Goal: Transaction & Acquisition: Purchase product/service

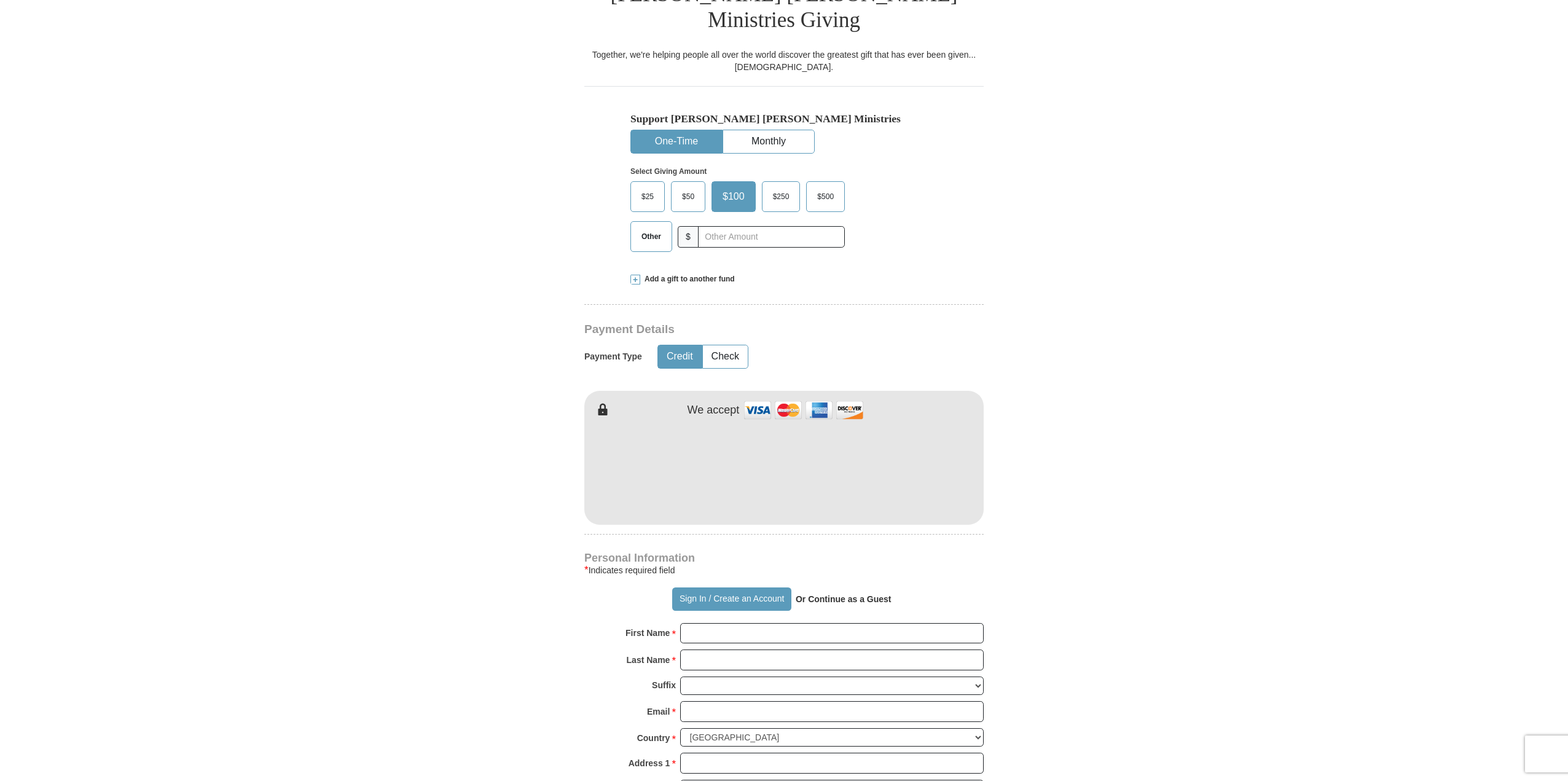
scroll to position [368, 0]
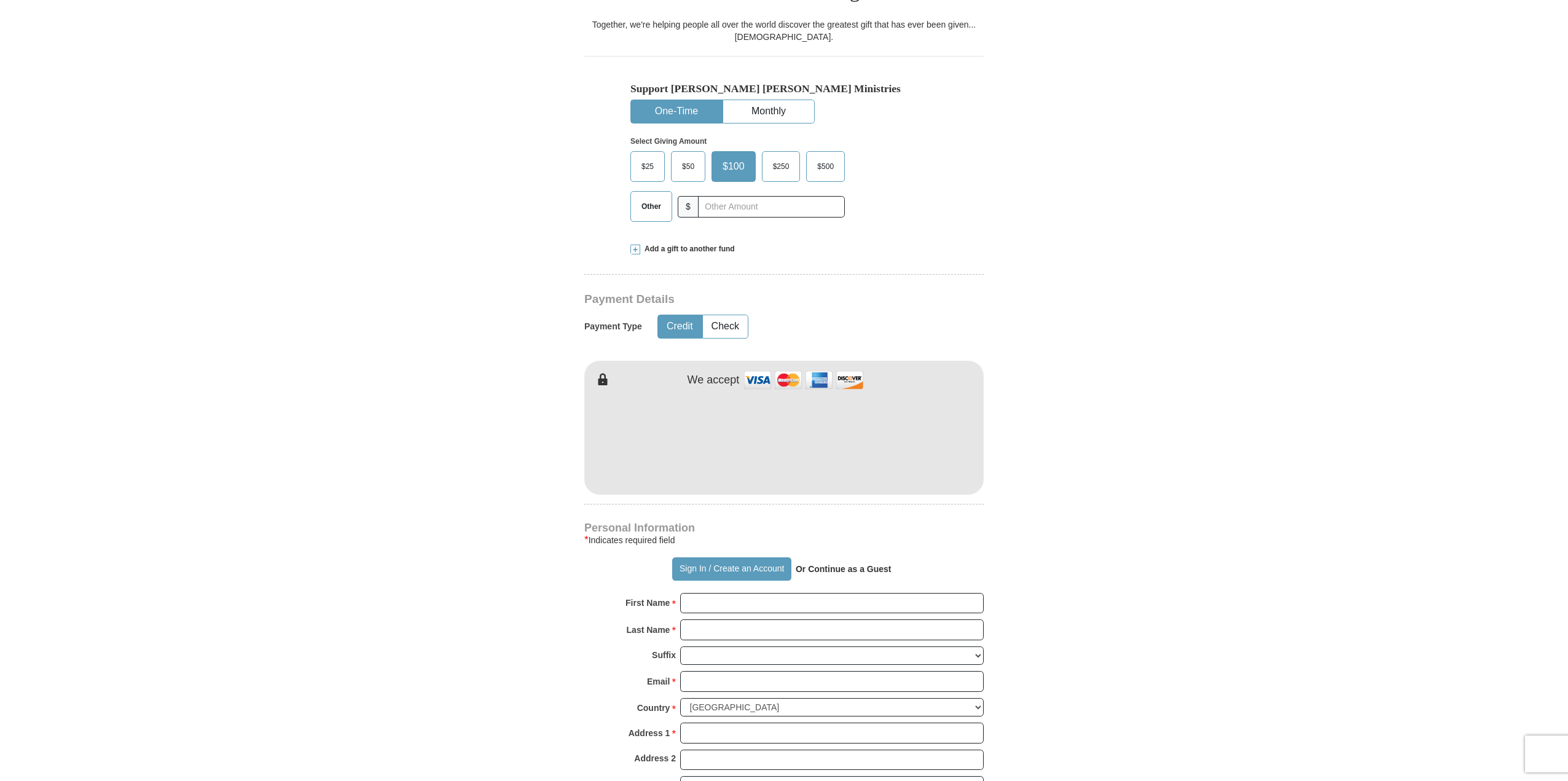
click at [654, 157] on span "$25" at bounding box center [647, 166] width 25 height 18
click at [0, 0] on input "$25" at bounding box center [0, 0] width 0 height 0
type button "[URL][DOMAIN_NAME]"
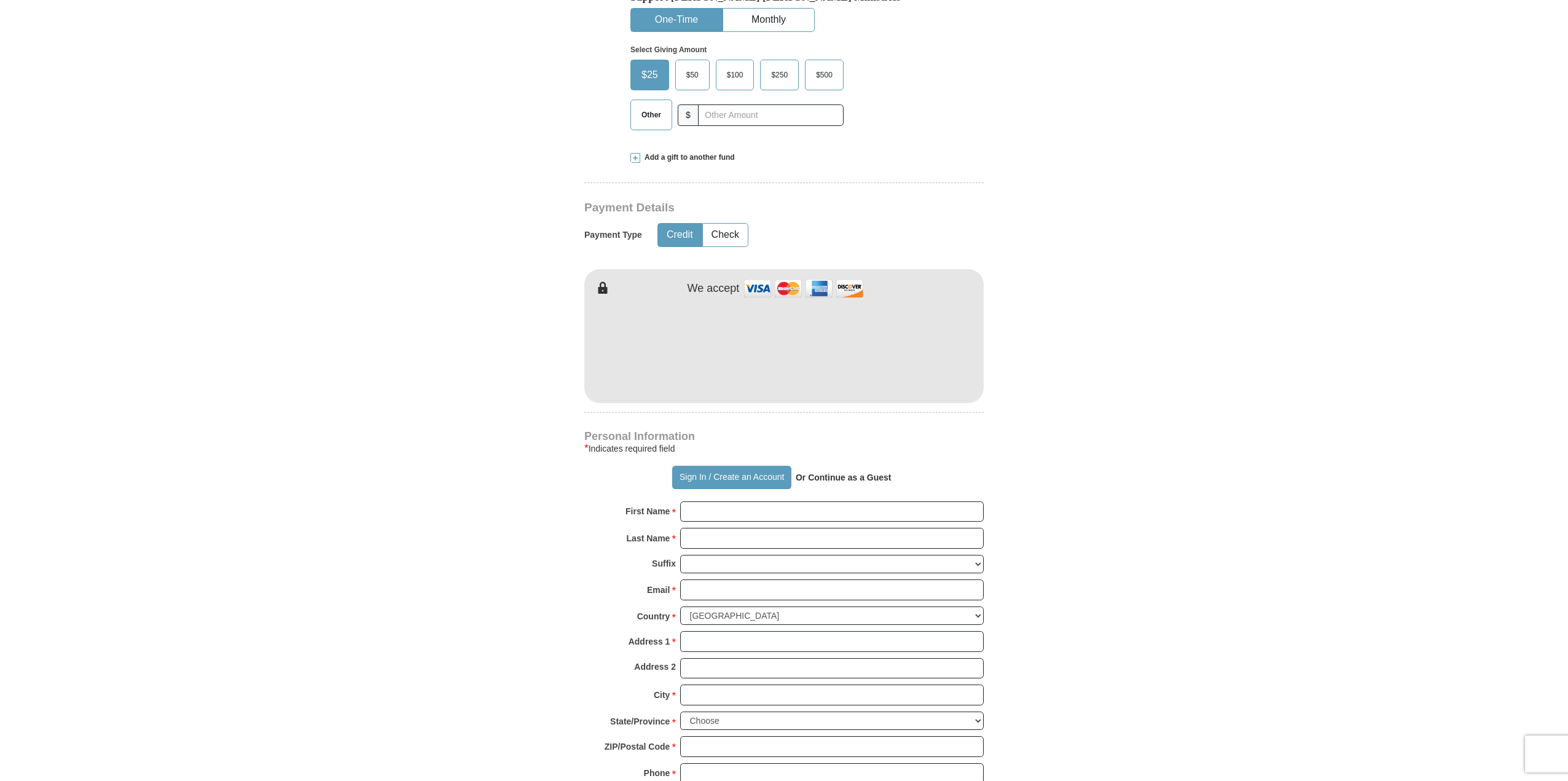
scroll to position [492, 0]
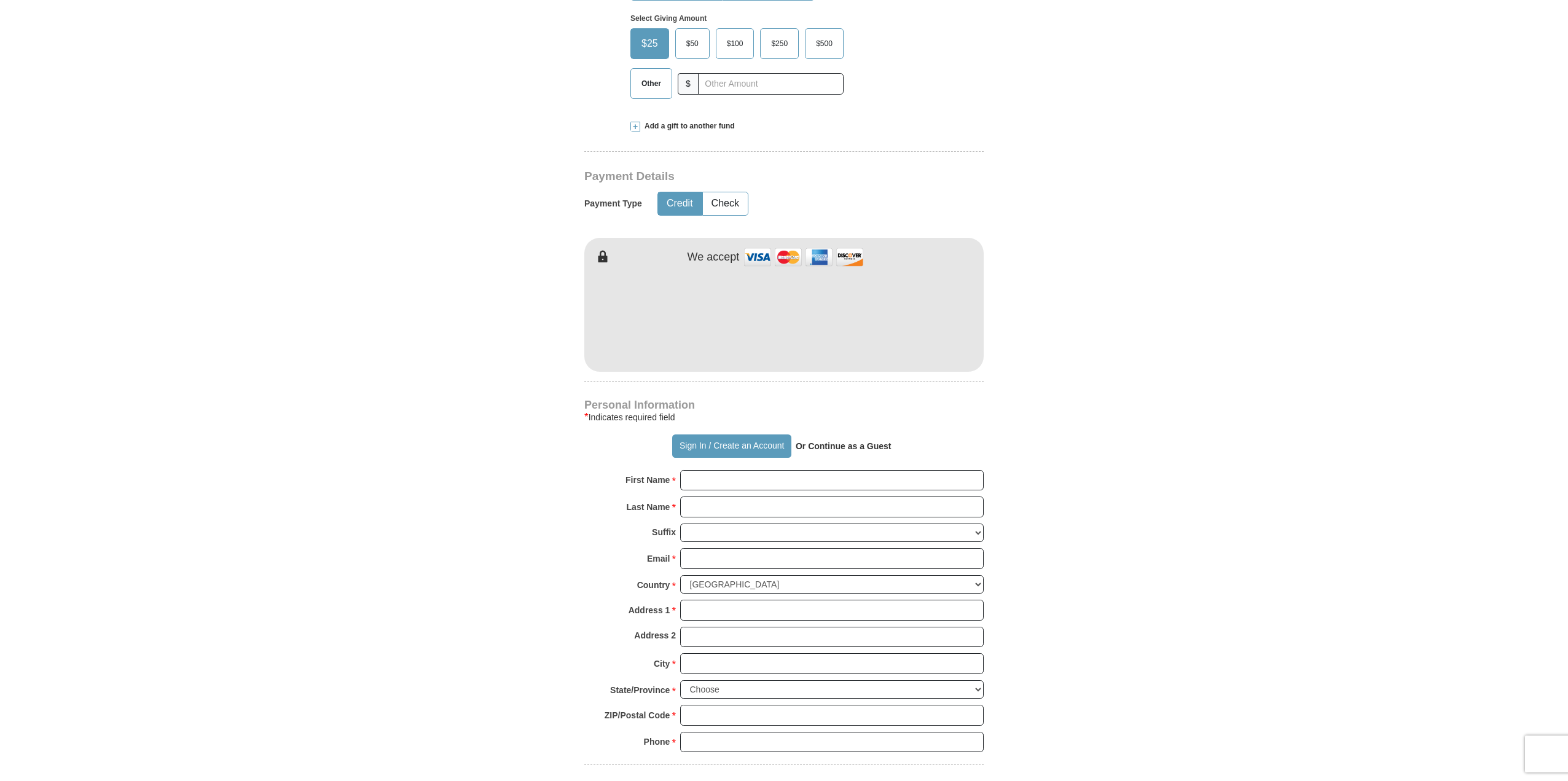
click at [832, 441] on strong "Or Continue as a Guest" at bounding box center [843, 446] width 96 height 10
click at [825, 435] on p "Or Continue as a Guest" at bounding box center [844, 446] width 105 height 21
click at [833, 441] on strong "Or Continue as a Guest" at bounding box center [843, 446] width 96 height 10
click at [776, 470] on input "First Name *" at bounding box center [832, 480] width 303 height 21
type input "asdsa"
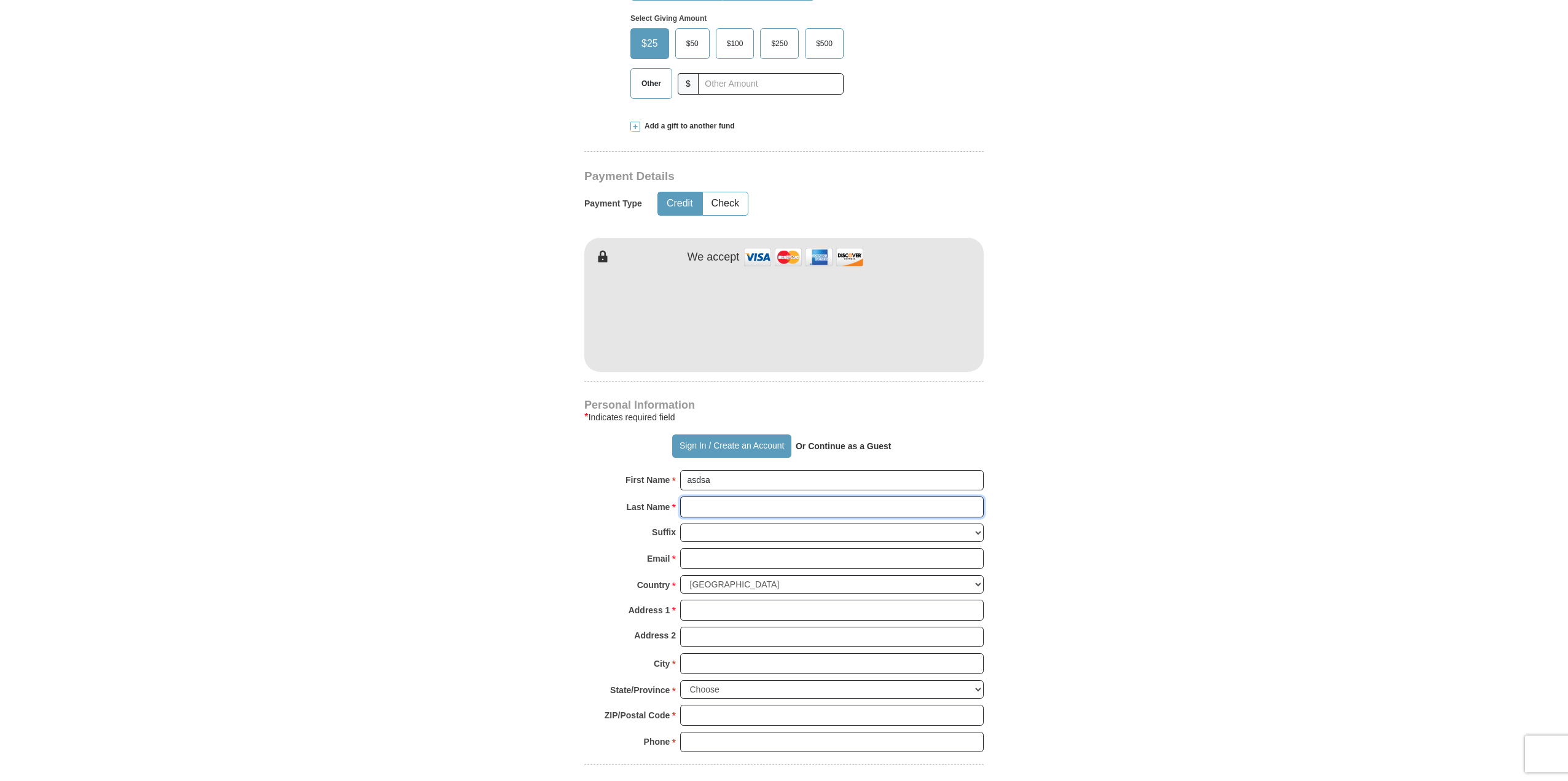
type input "sdsa"
click at [746, 523] on select "[PERSON_NAME] I II III IV V VI" at bounding box center [832, 533] width 303 height 19
select select "Jr"
click at [680, 523] on select "[PERSON_NAME] I II III IV V VI" at bounding box center [832, 533] width 303 height 19
drag, startPoint x: 746, startPoint y: 545, endPoint x: 753, endPoint y: 533, distance: 13.9
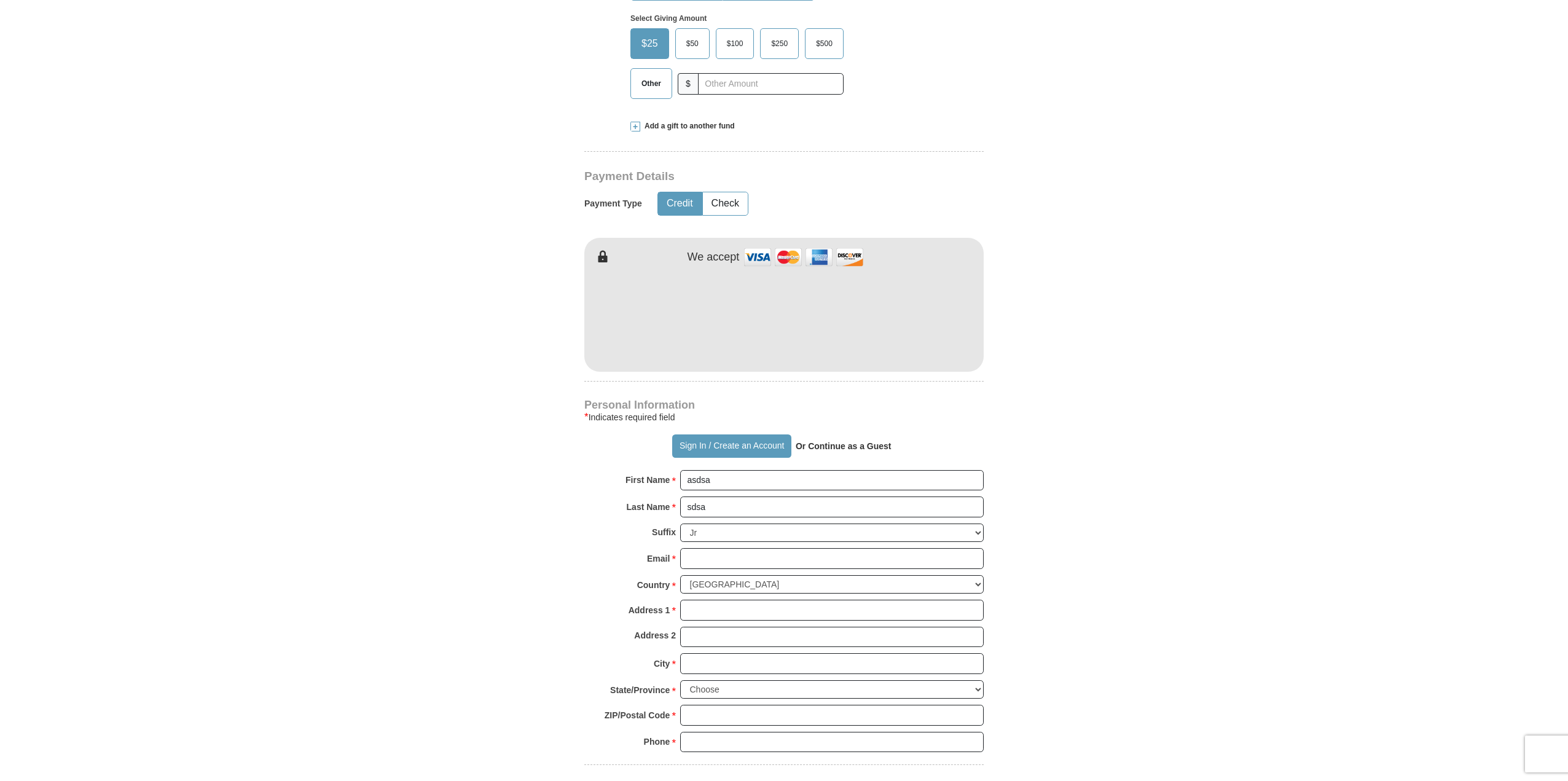
click at [748, 548] on div "Email * Please enter Email The email address you have entered is not valid." at bounding box center [784, 562] width 399 height 27
click at [753, 548] on input "Email *" at bounding box center [832, 558] width 303 height 21
type input "[EMAIL_ADDRESS][DOMAIN_NAME]"
type input "[STREET_ADDRESS]"
type input "Hialeah"
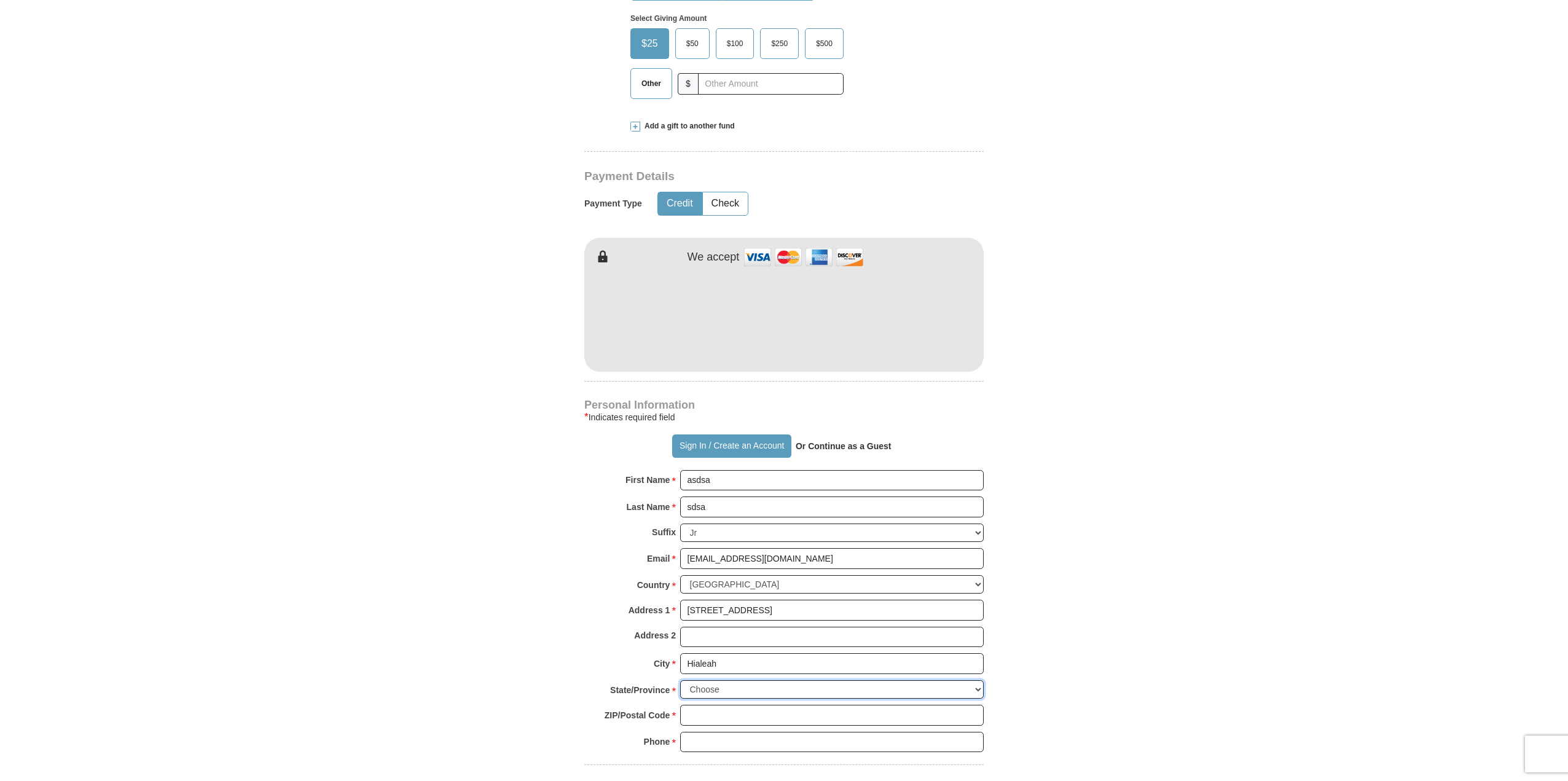
select select "FL"
type input "33018"
type input "7863222030"
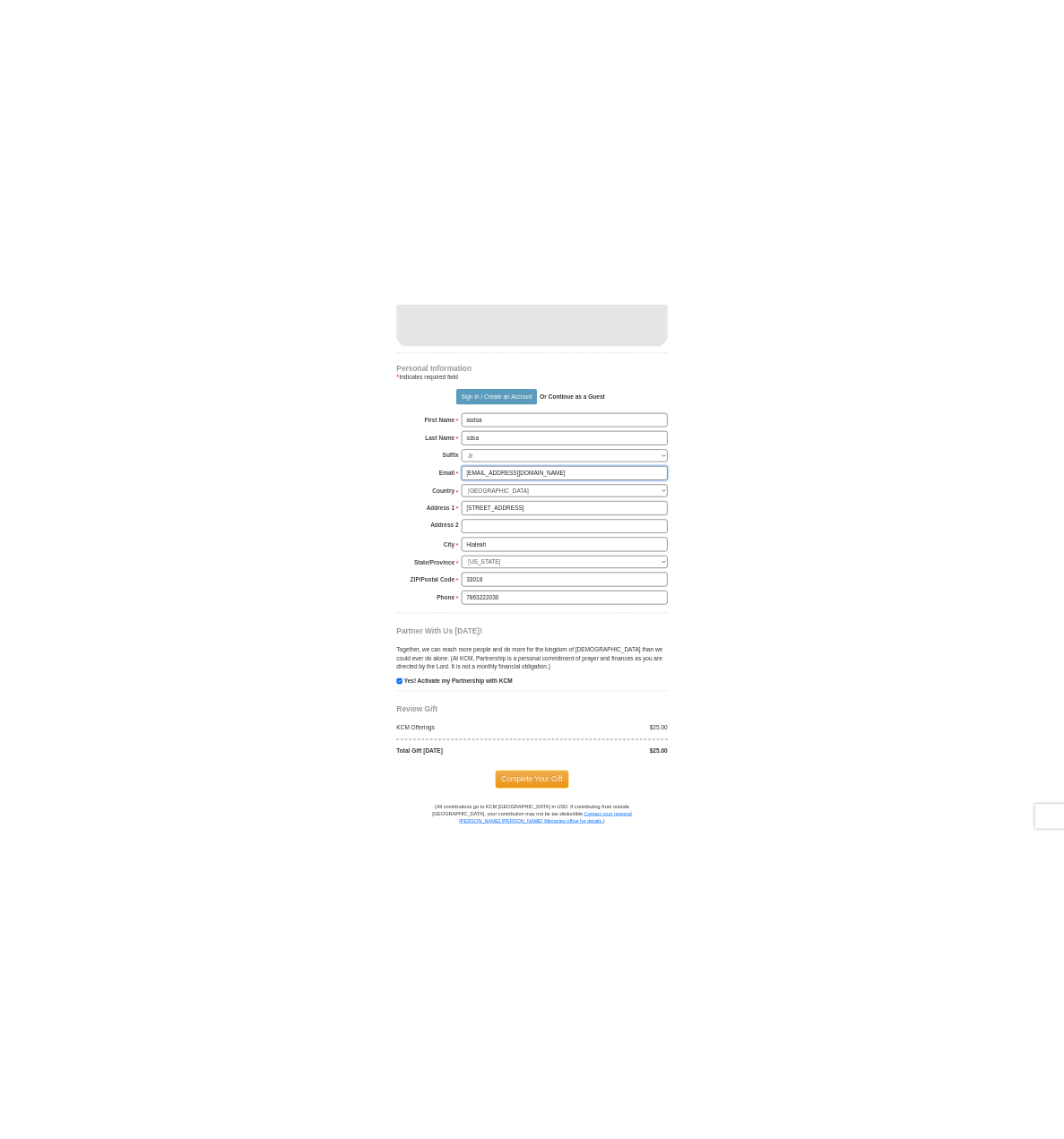
scroll to position [1254, 0]
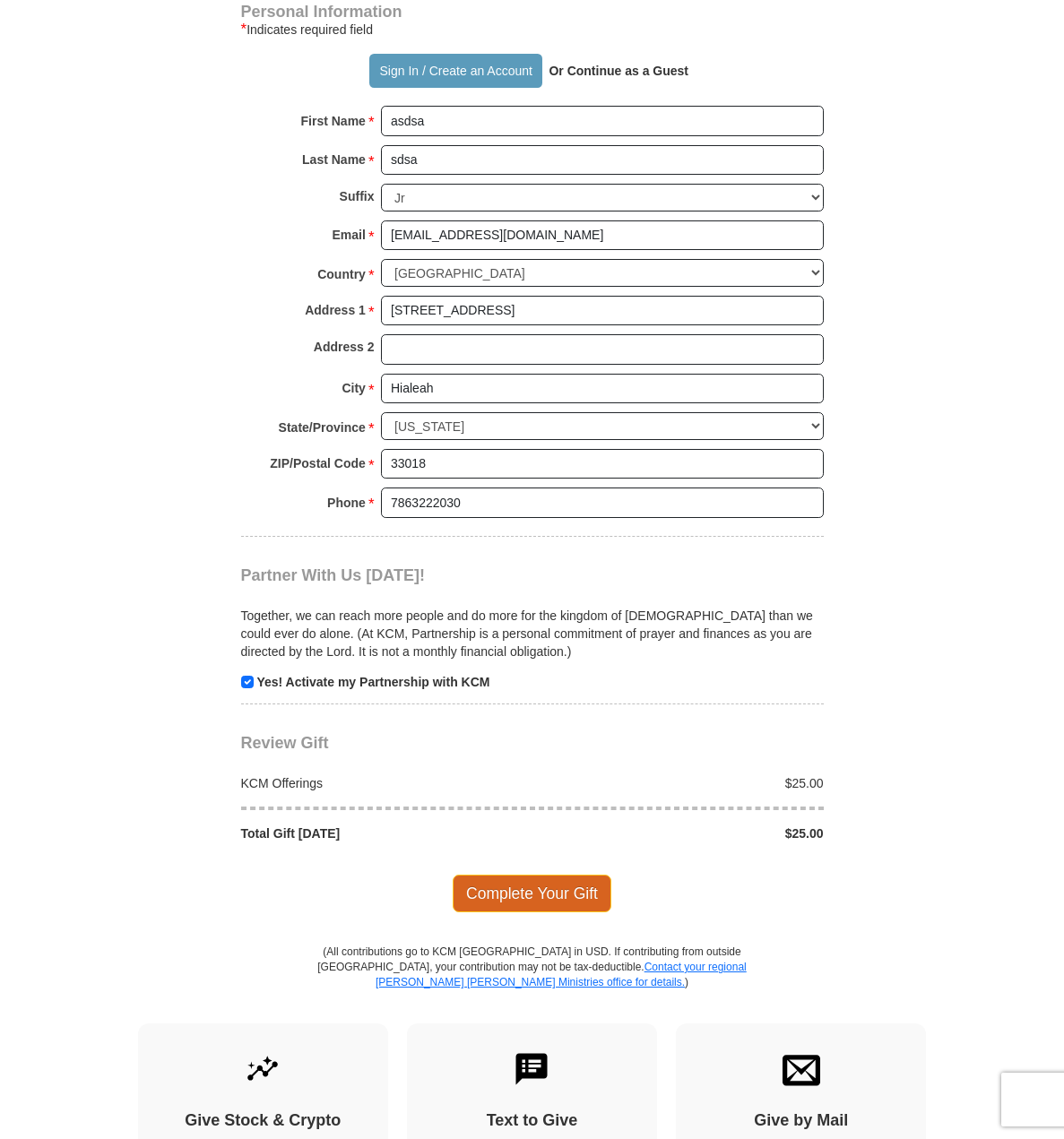
click at [585, 875] on span "Complete Your Gift" at bounding box center [532, 893] width 159 height 37
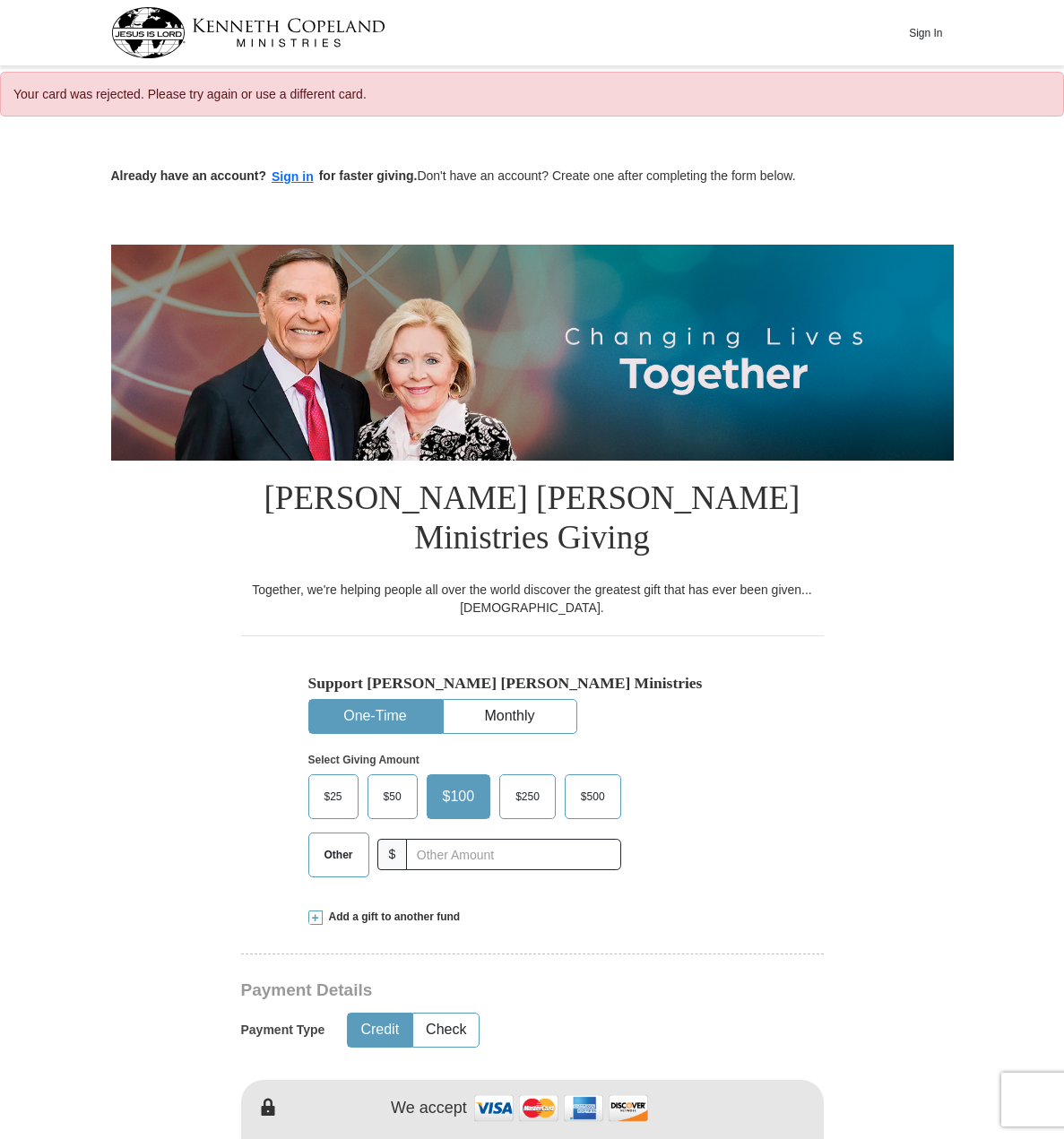
select select "FL"
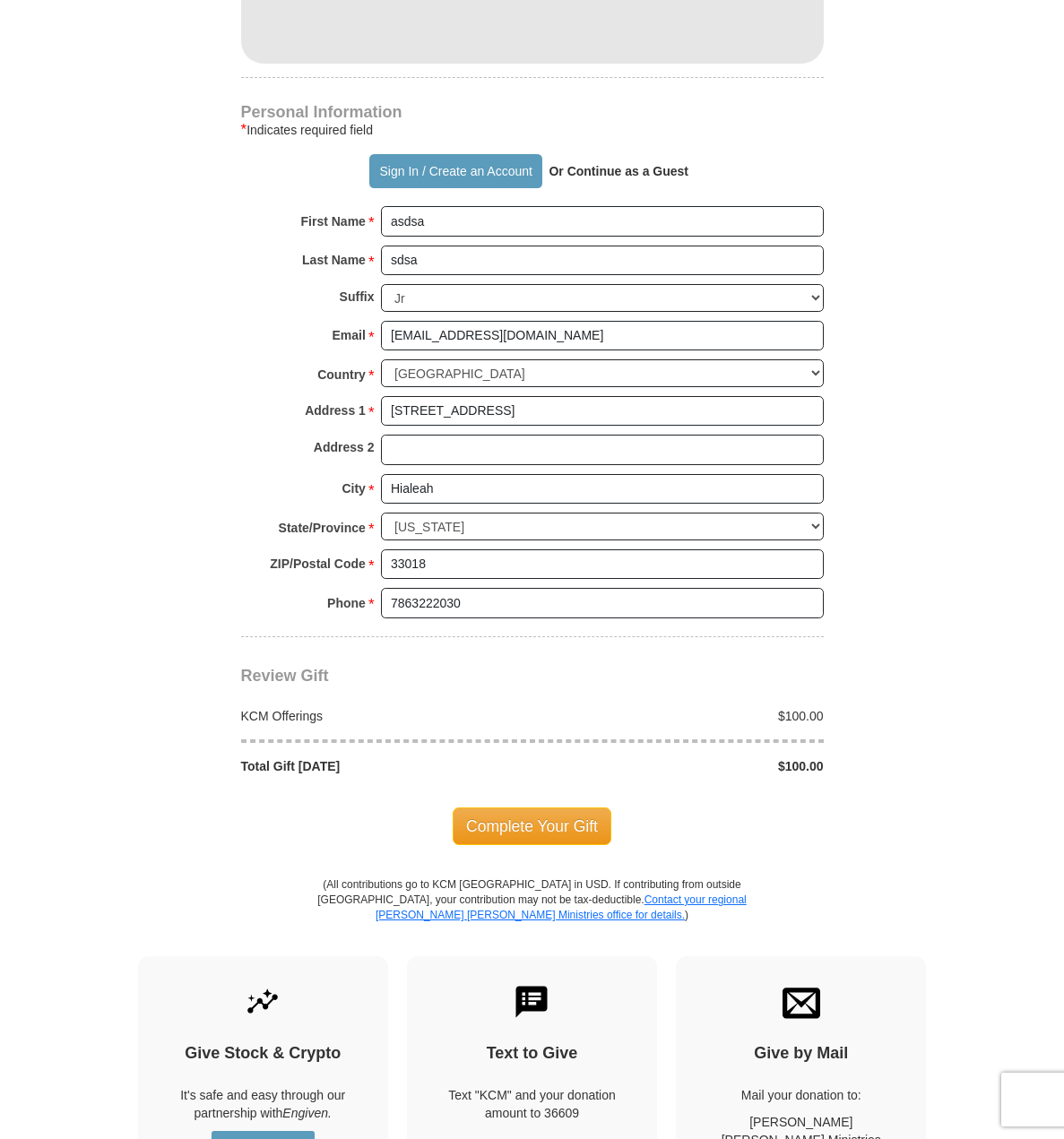
scroll to position [1165, 0]
